Goal: Transaction & Acquisition: Subscribe to service/newsletter

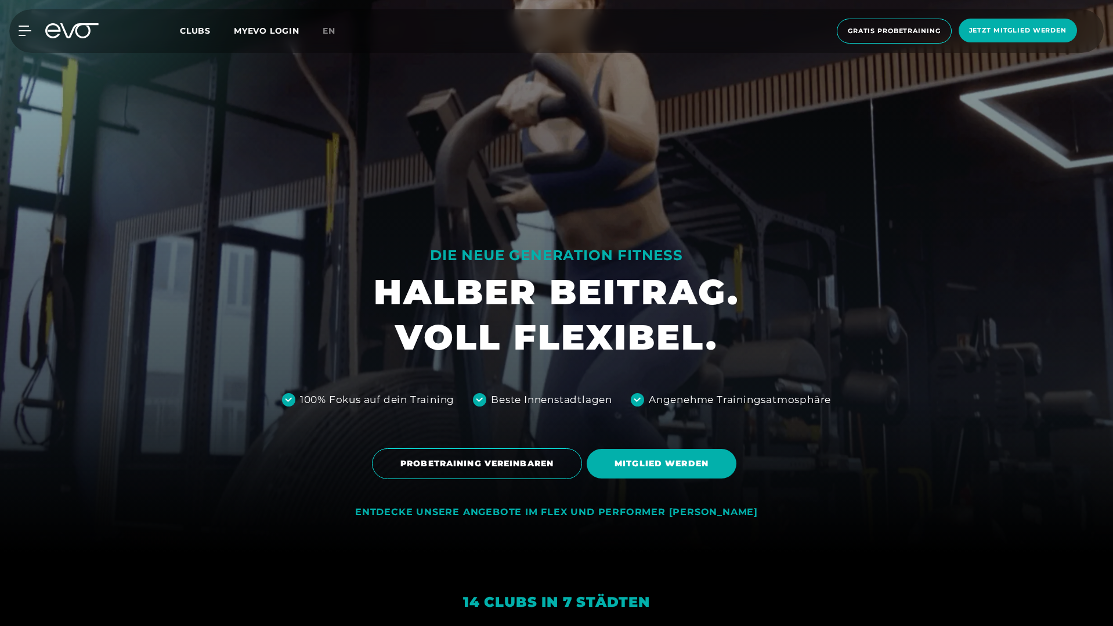
scroll to position [81, 0]
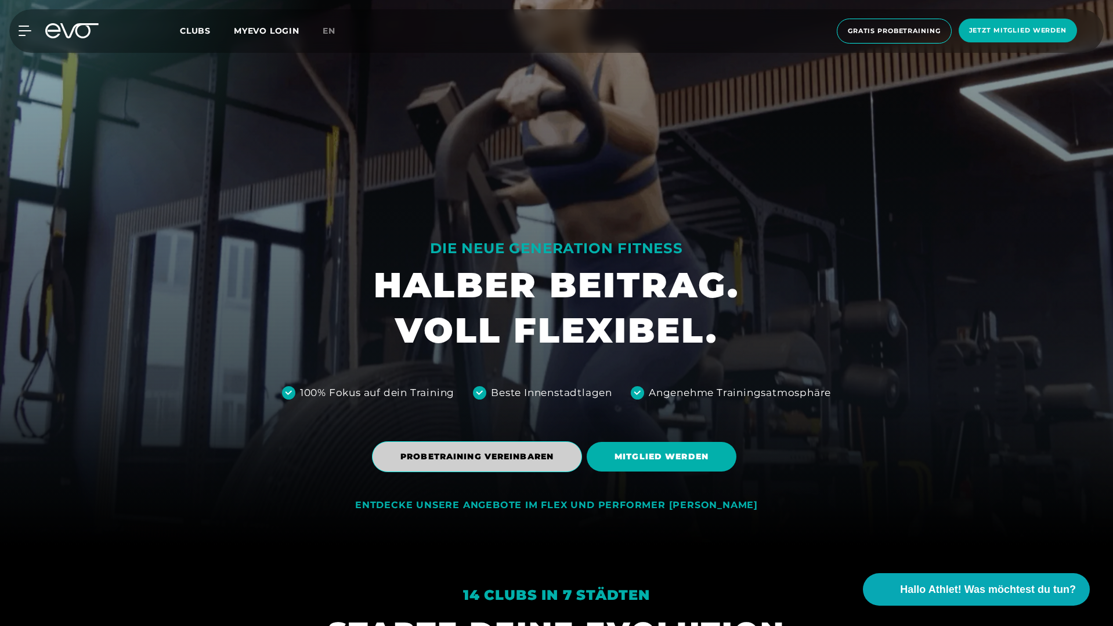
click at [495, 463] on span "PROBETRAINING VEREINBAREN" at bounding box center [477, 456] width 210 height 31
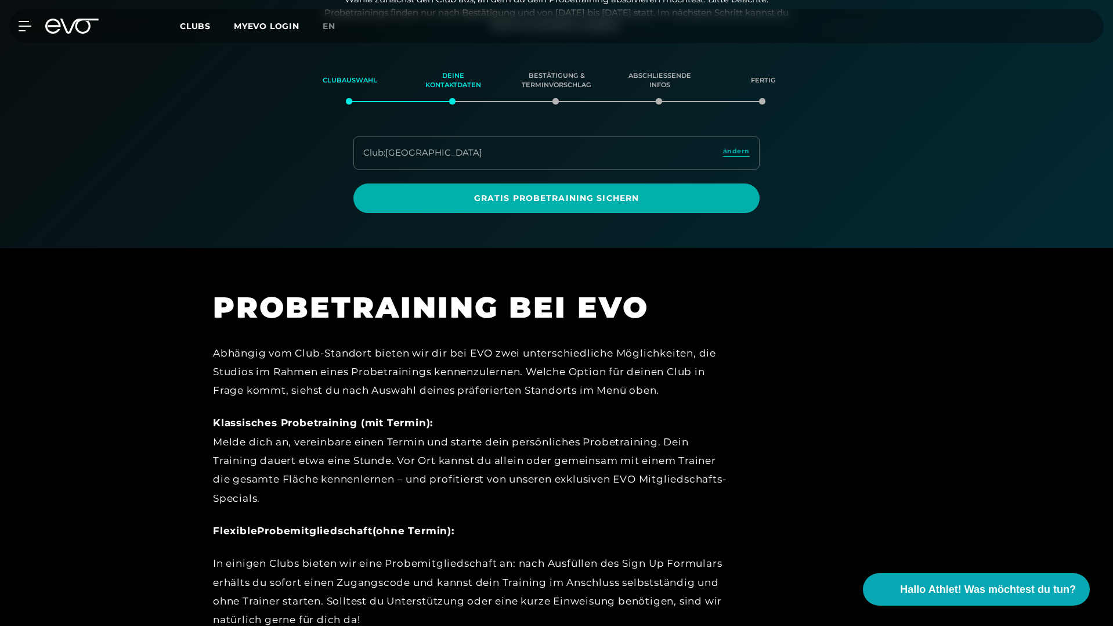
scroll to position [199, 0]
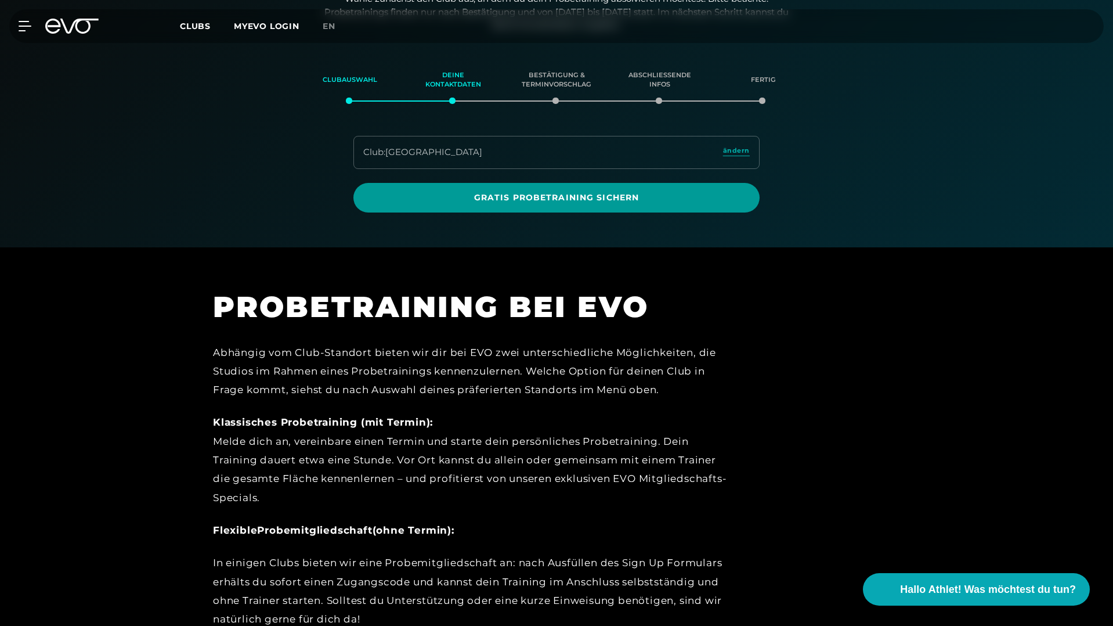
click at [562, 202] on span "Gratis Probetraining sichern" at bounding box center [556, 198] width 351 height 12
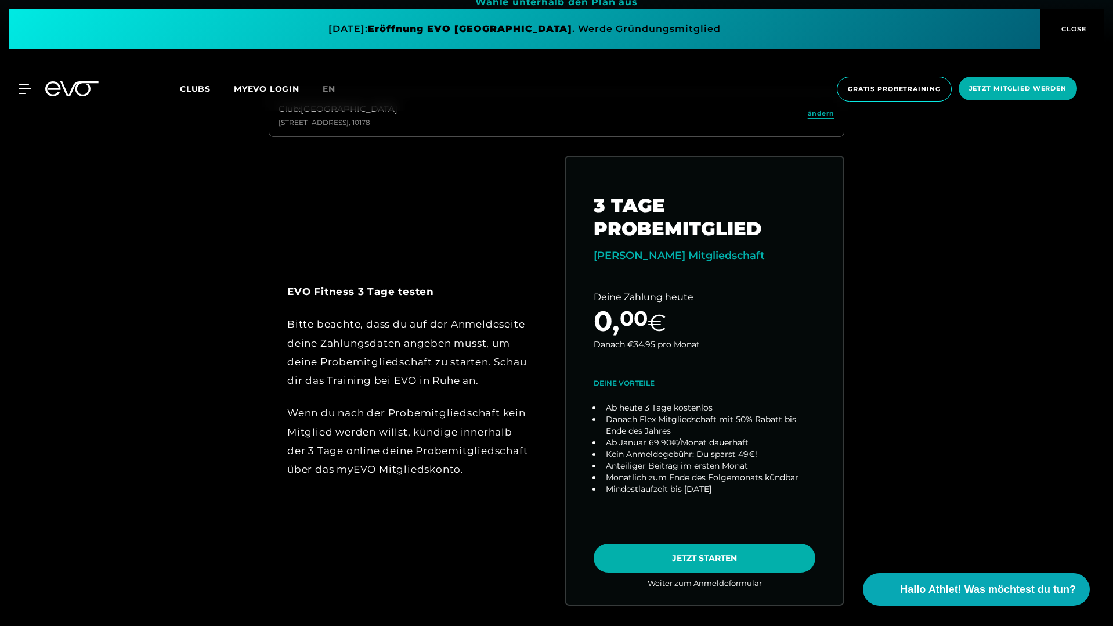
scroll to position [584, 0]
click at [52, 89] on icon at bounding box center [52, 88] width 15 height 15
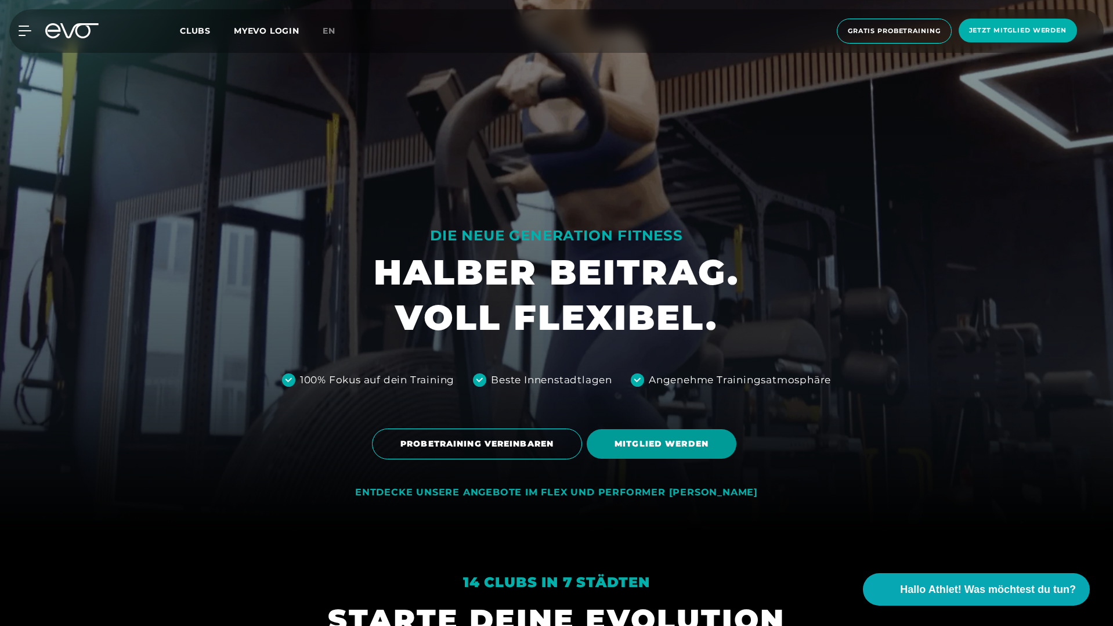
click at [639, 448] on span "MITGLIED WERDEN" at bounding box center [662, 444] width 94 height 12
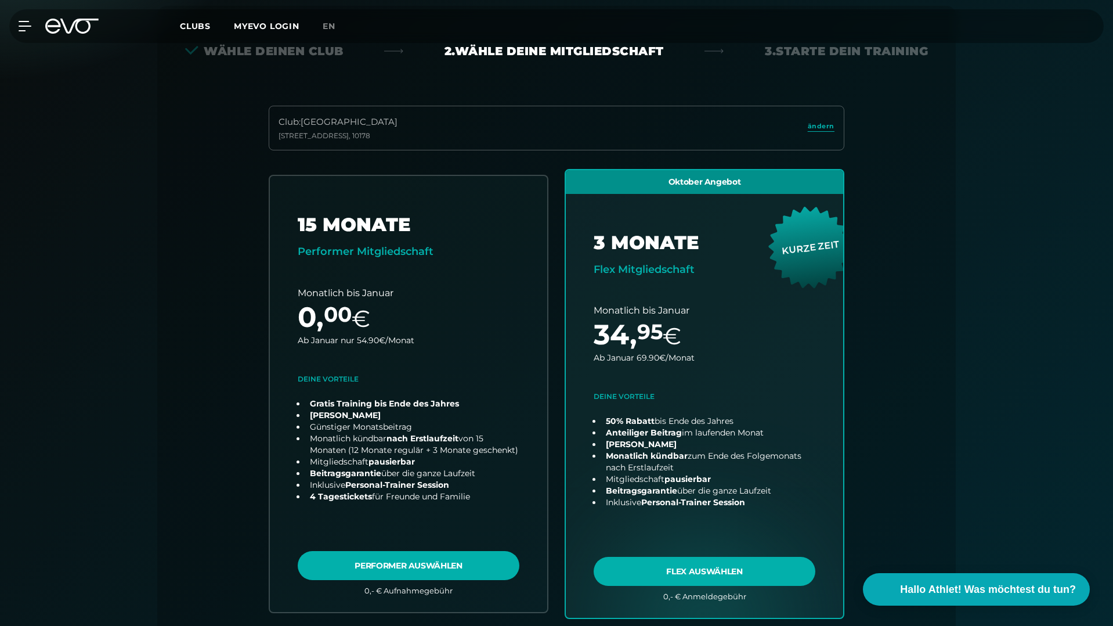
scroll to position [257, 0]
